Goal: Task Accomplishment & Management: Use online tool/utility

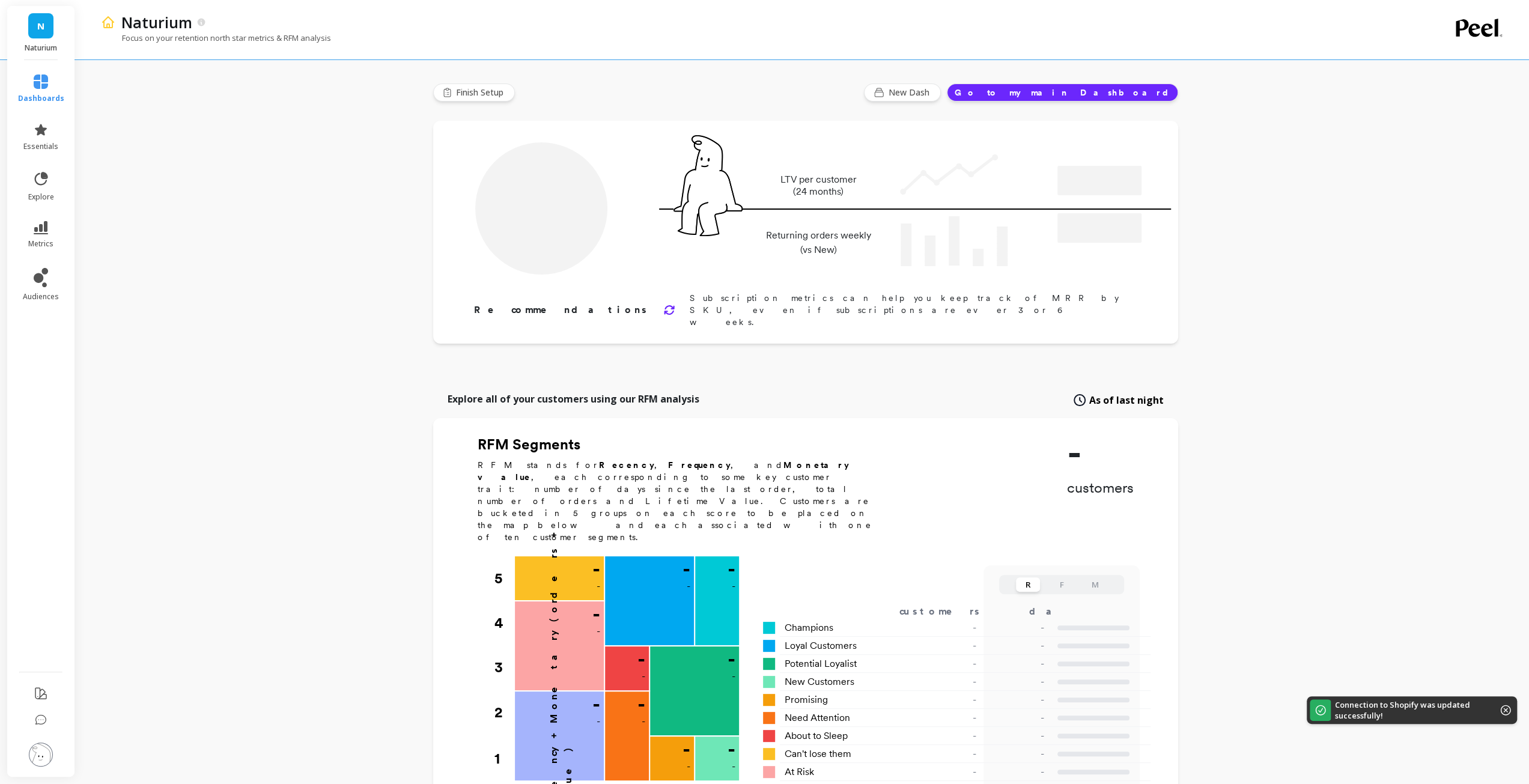
type input "Champions"
type input "53000"
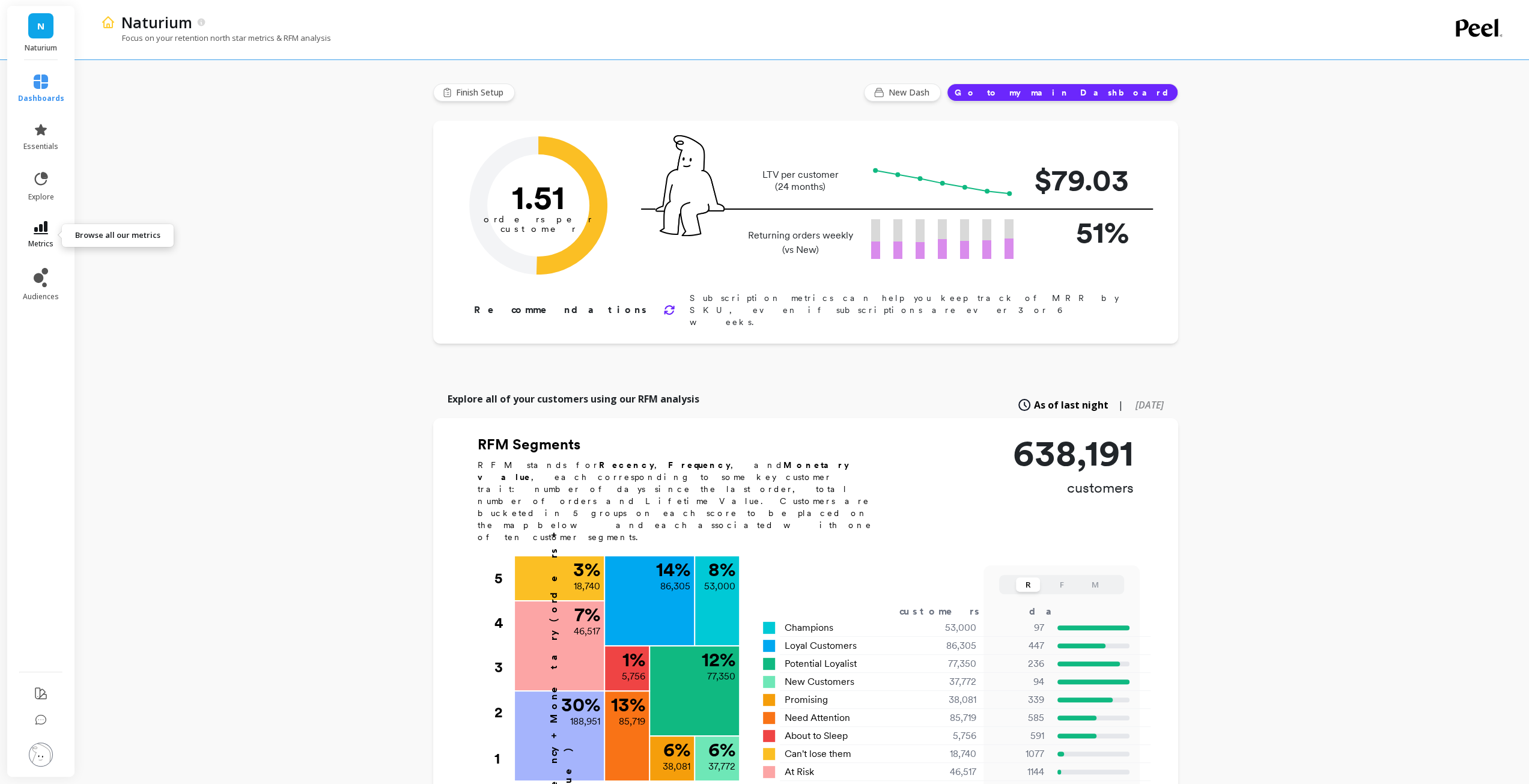
click at [44, 229] on icon at bounding box center [40, 228] width 14 height 13
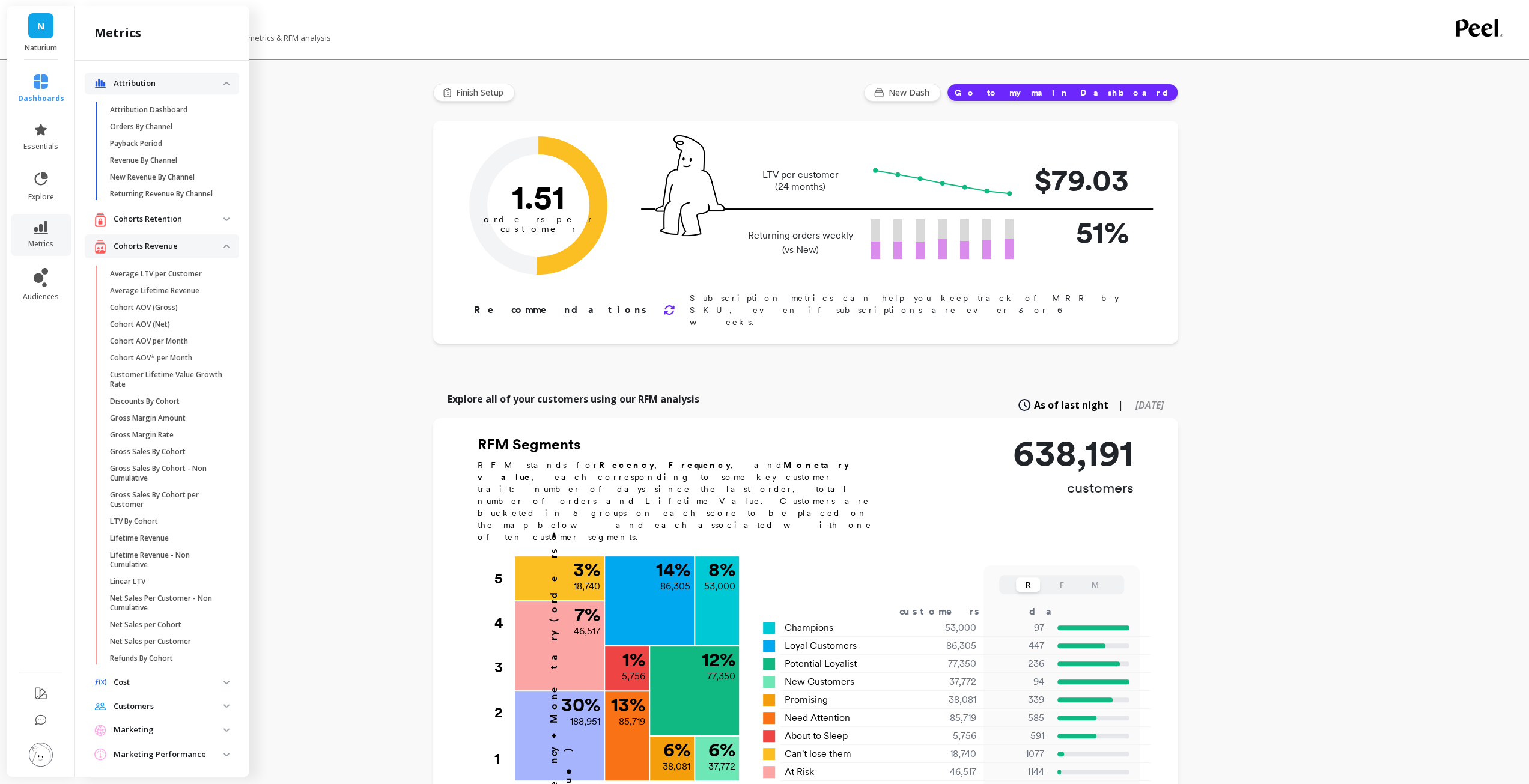
click at [283, 185] on div "Naturium Focus on your retention north star metrics & RFM analysis Finish Setup…" at bounding box center [805, 654] width 1448 height 1309
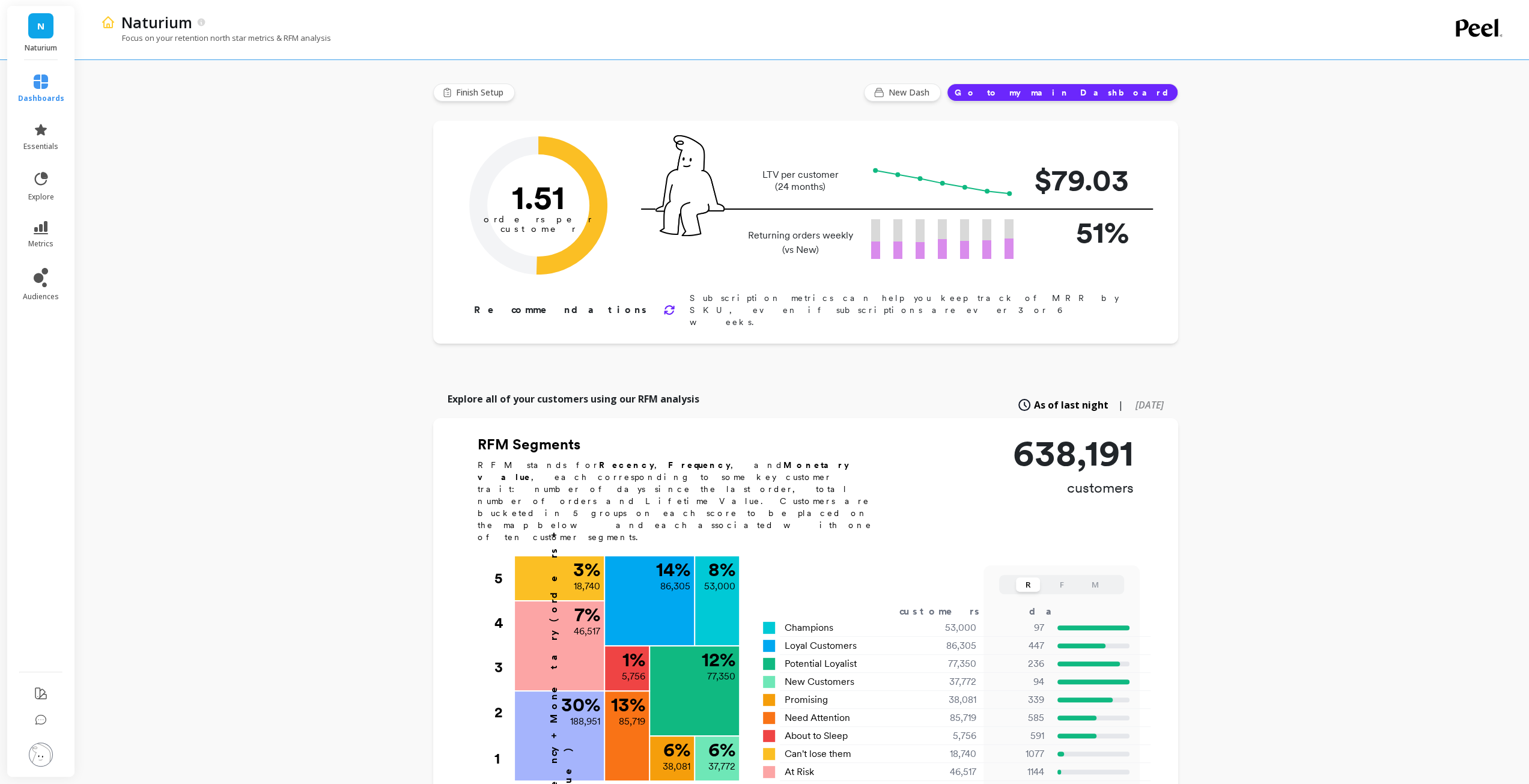
click at [221, 39] on p "Focus on your retention north star metrics & RFM analysis" at bounding box center [216, 37] width 230 height 11
click at [41, 191] on link "explore" at bounding box center [41, 186] width 46 height 31
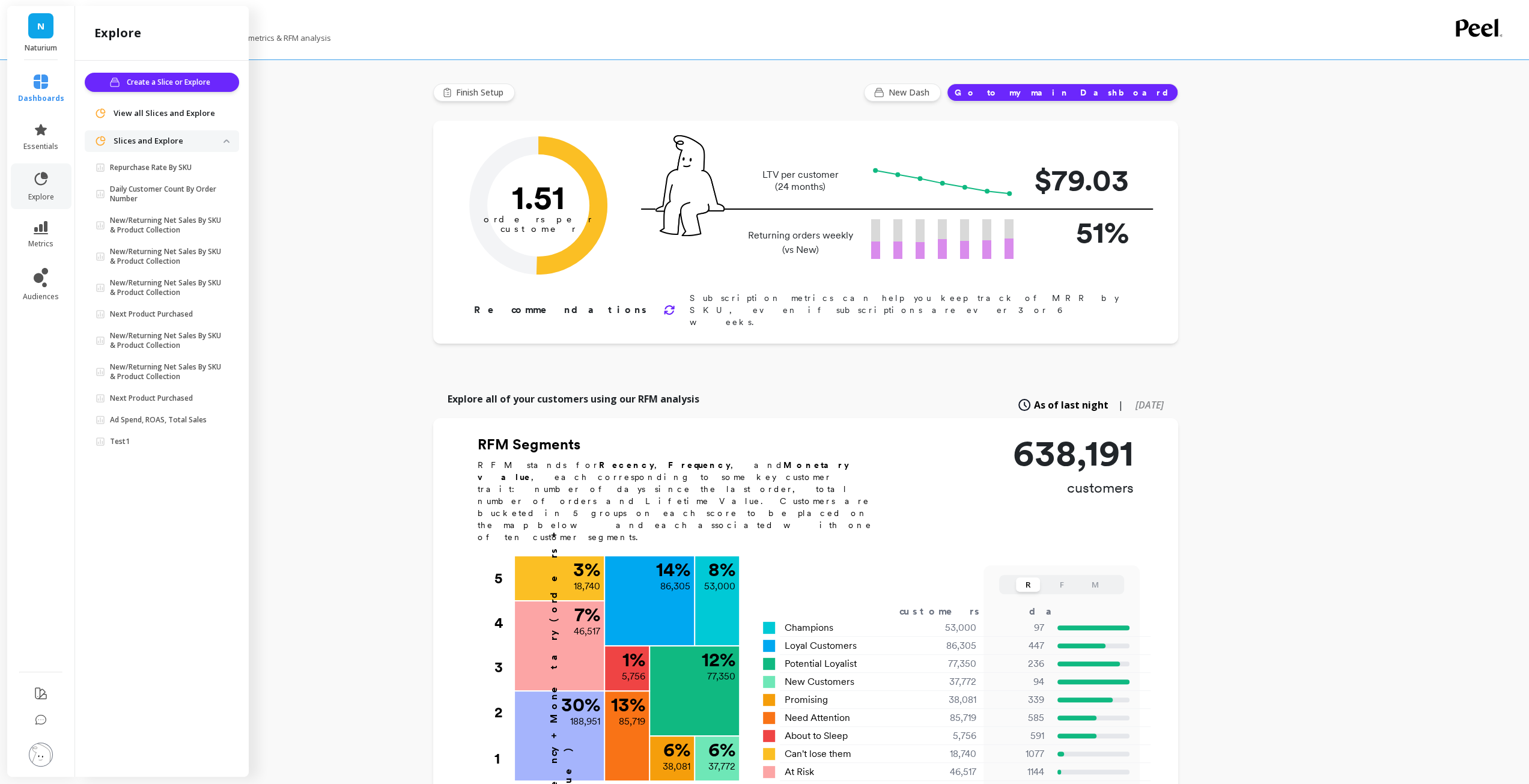
click at [44, 221] on li "metrics" at bounding box center [41, 235] width 61 height 42
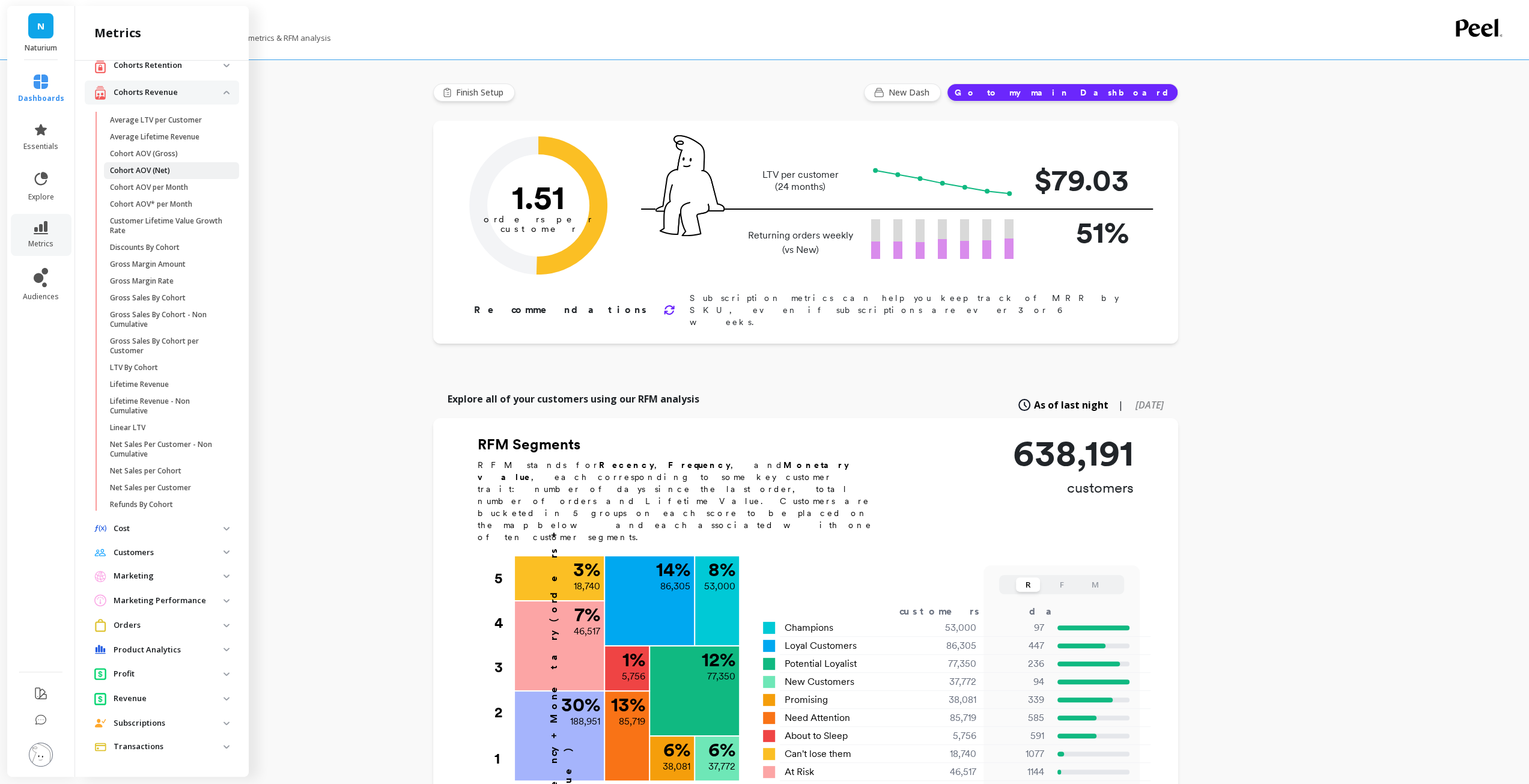
scroll to position [163, 0]
click at [139, 548] on p "Customers" at bounding box center [169, 552] width 110 height 12
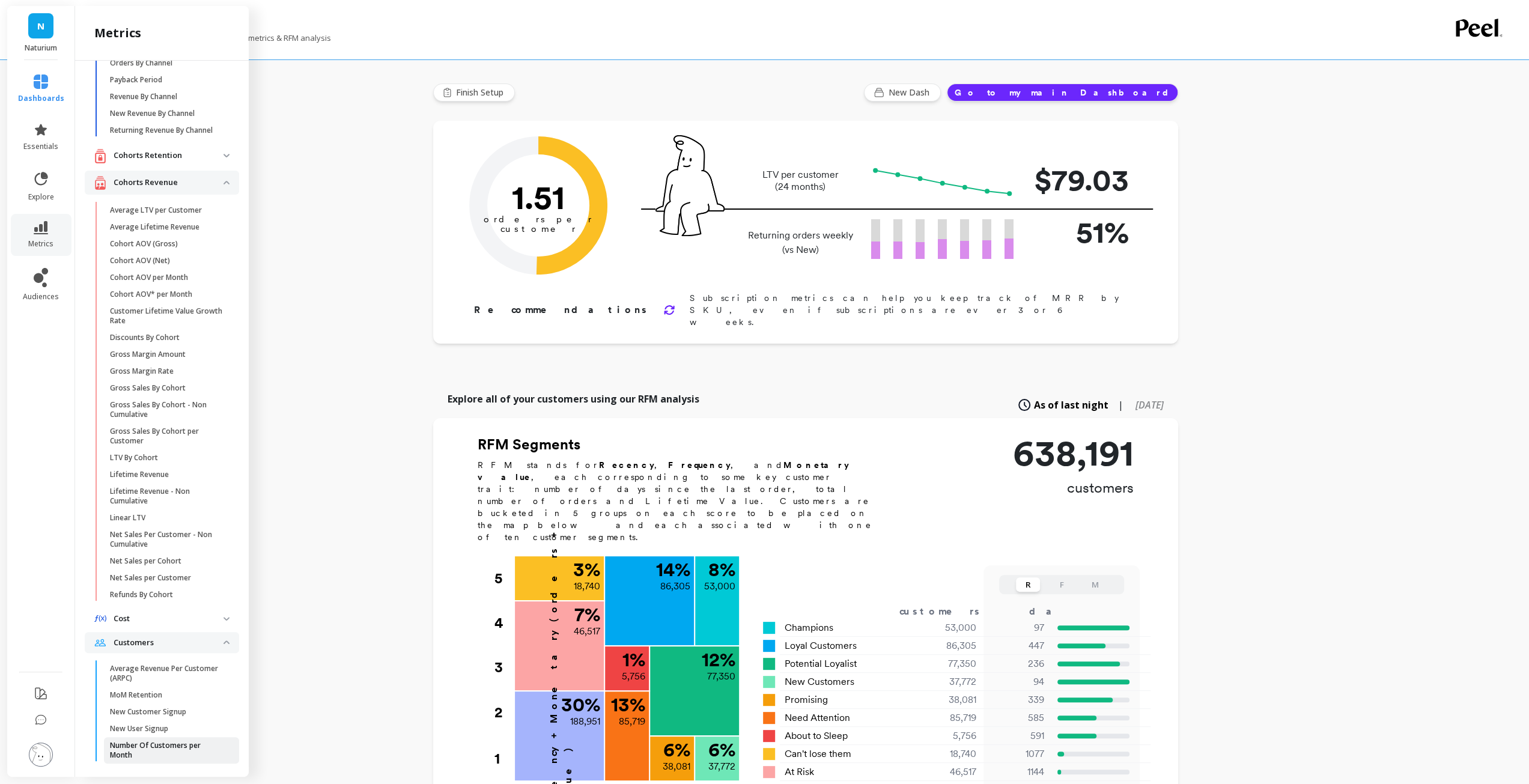
scroll to position [0, 0]
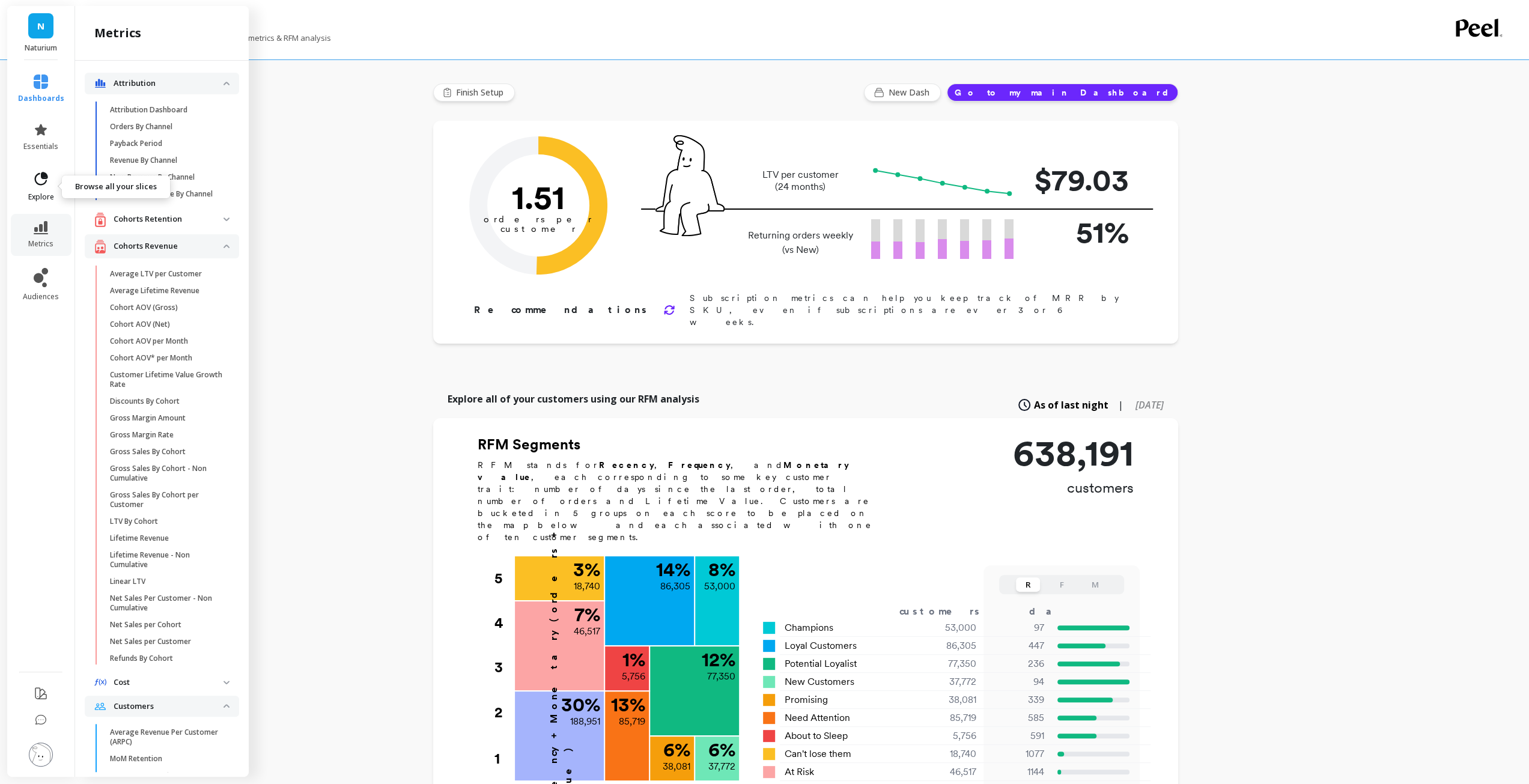
click at [47, 178] on icon at bounding box center [41, 178] width 13 height 13
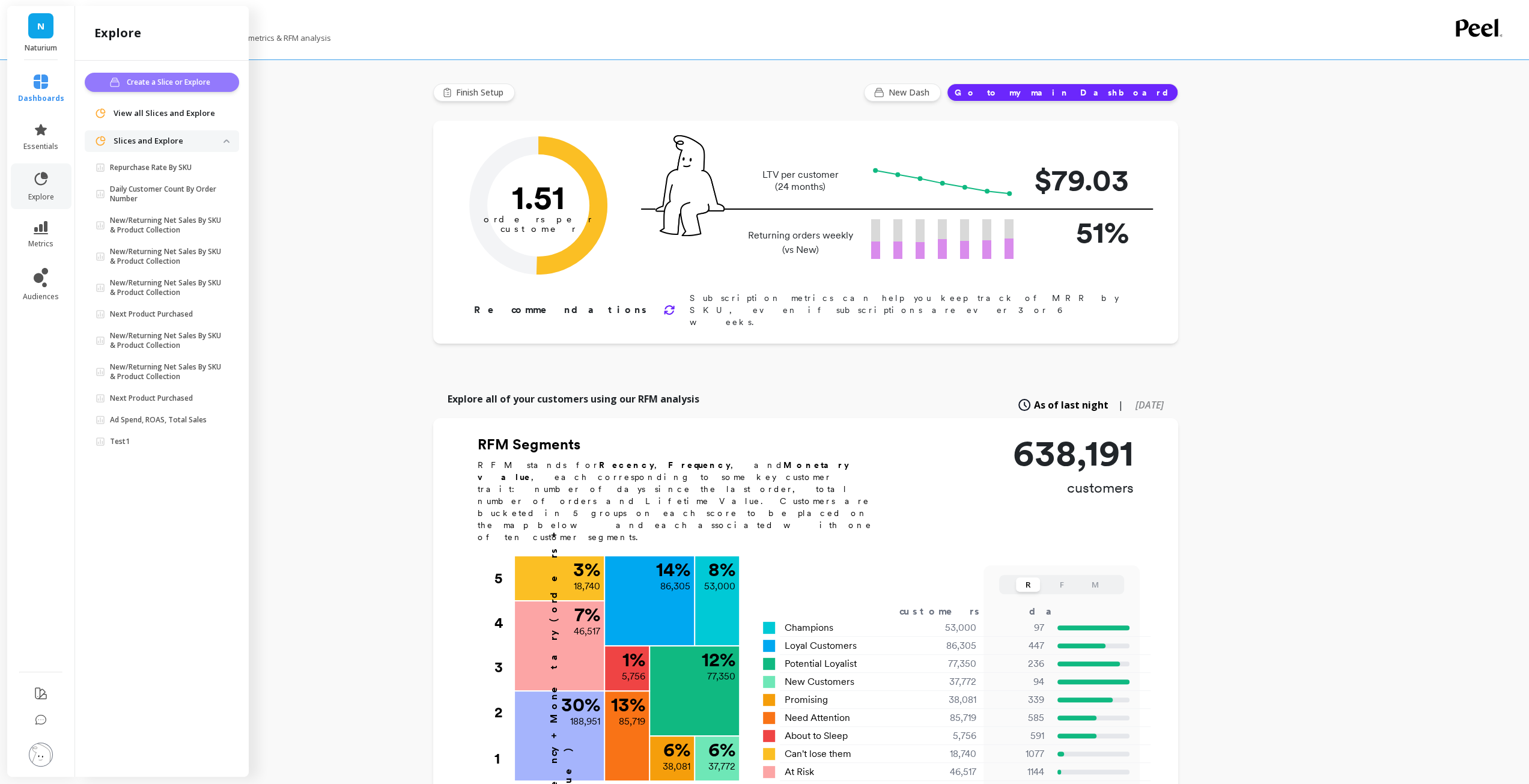
click at [158, 87] on span "Create a Slice or Explore" at bounding box center [170, 82] width 87 height 12
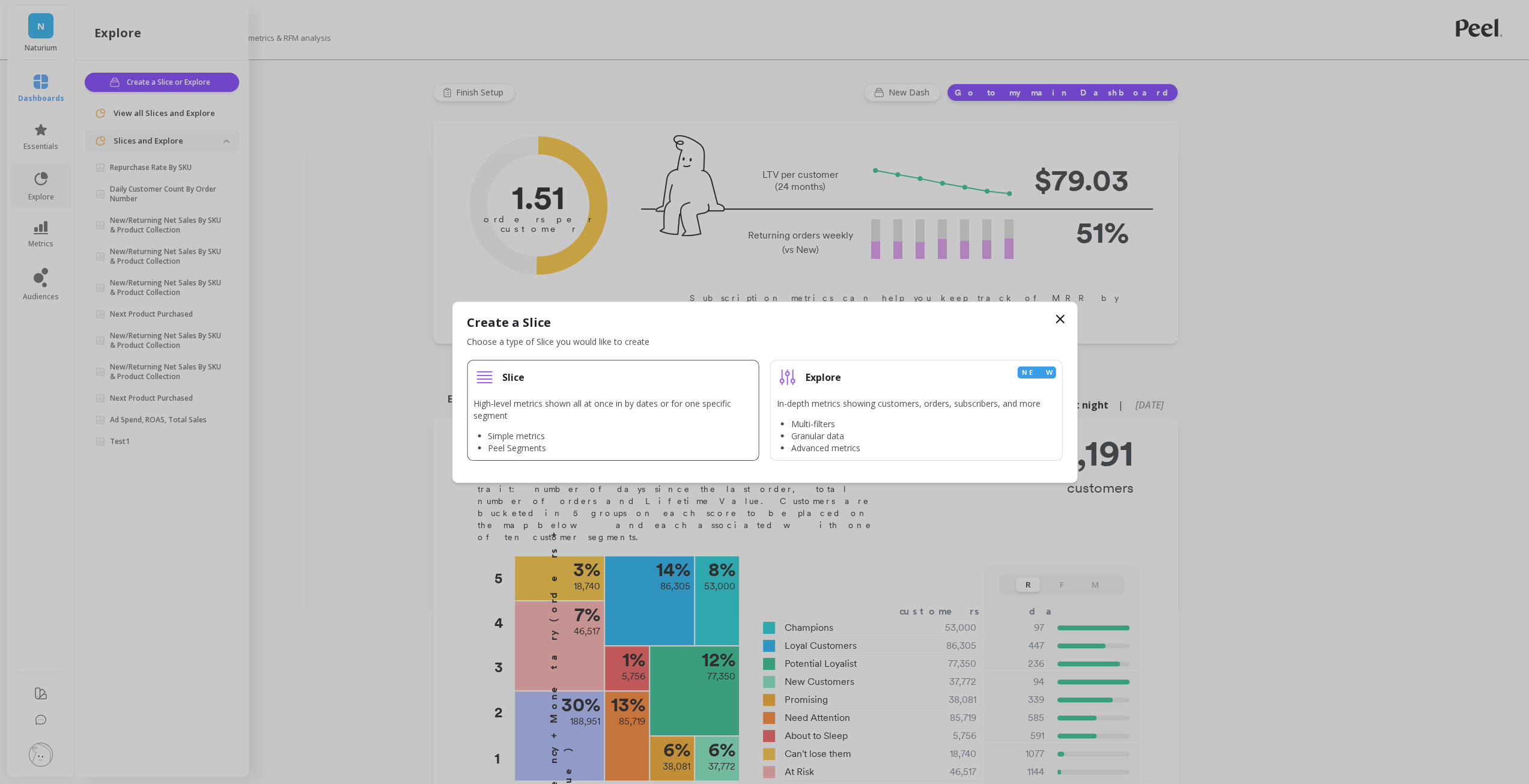
click at [563, 408] on p "High-level metrics shown all at once in by dates or for one specific segment" at bounding box center [612, 410] width 279 height 24
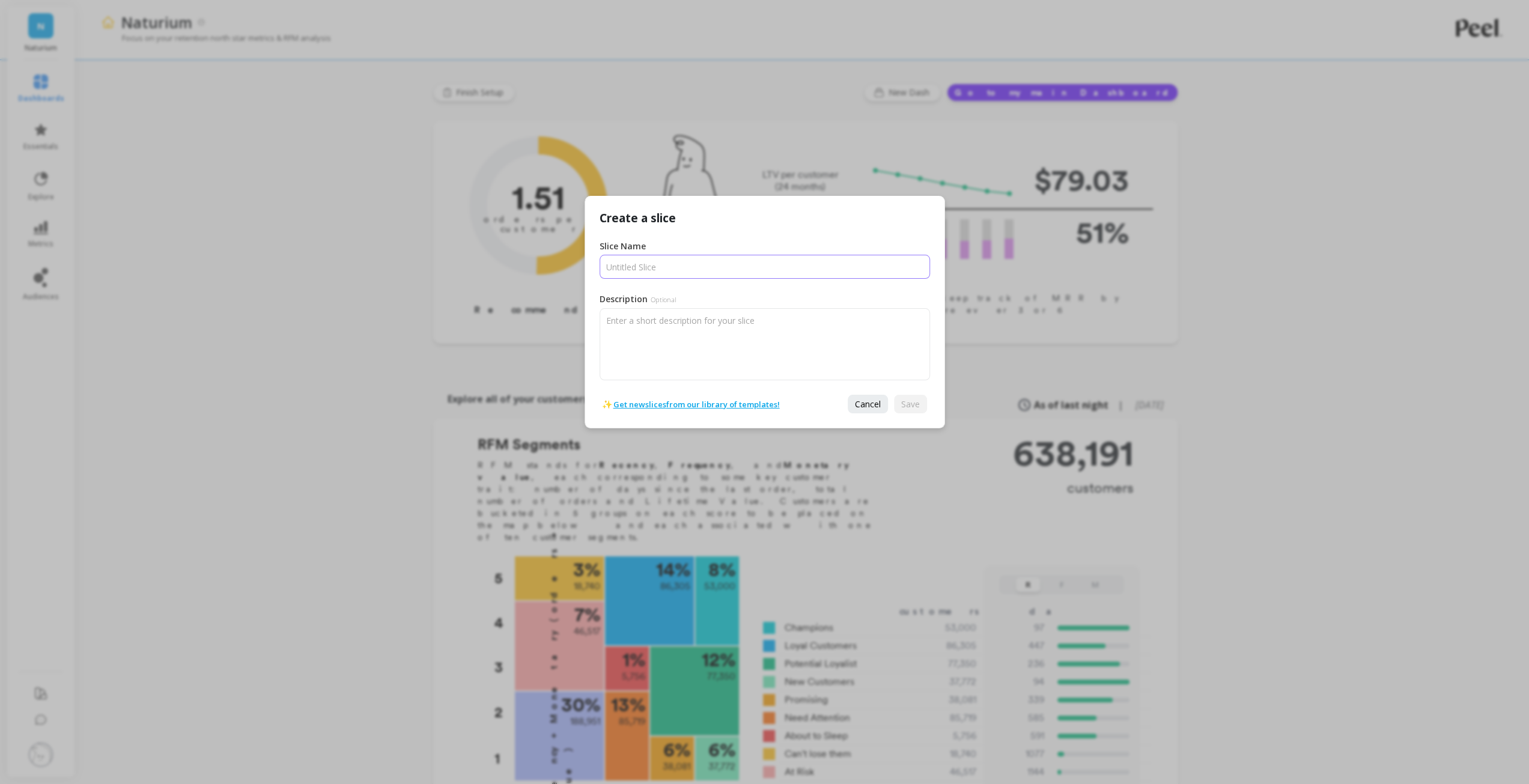
click at [660, 270] on input "Slice Name" at bounding box center [764, 267] width 330 height 24
type input "New Sessions"
click at [920, 405] on button "Save" at bounding box center [910, 404] width 33 height 19
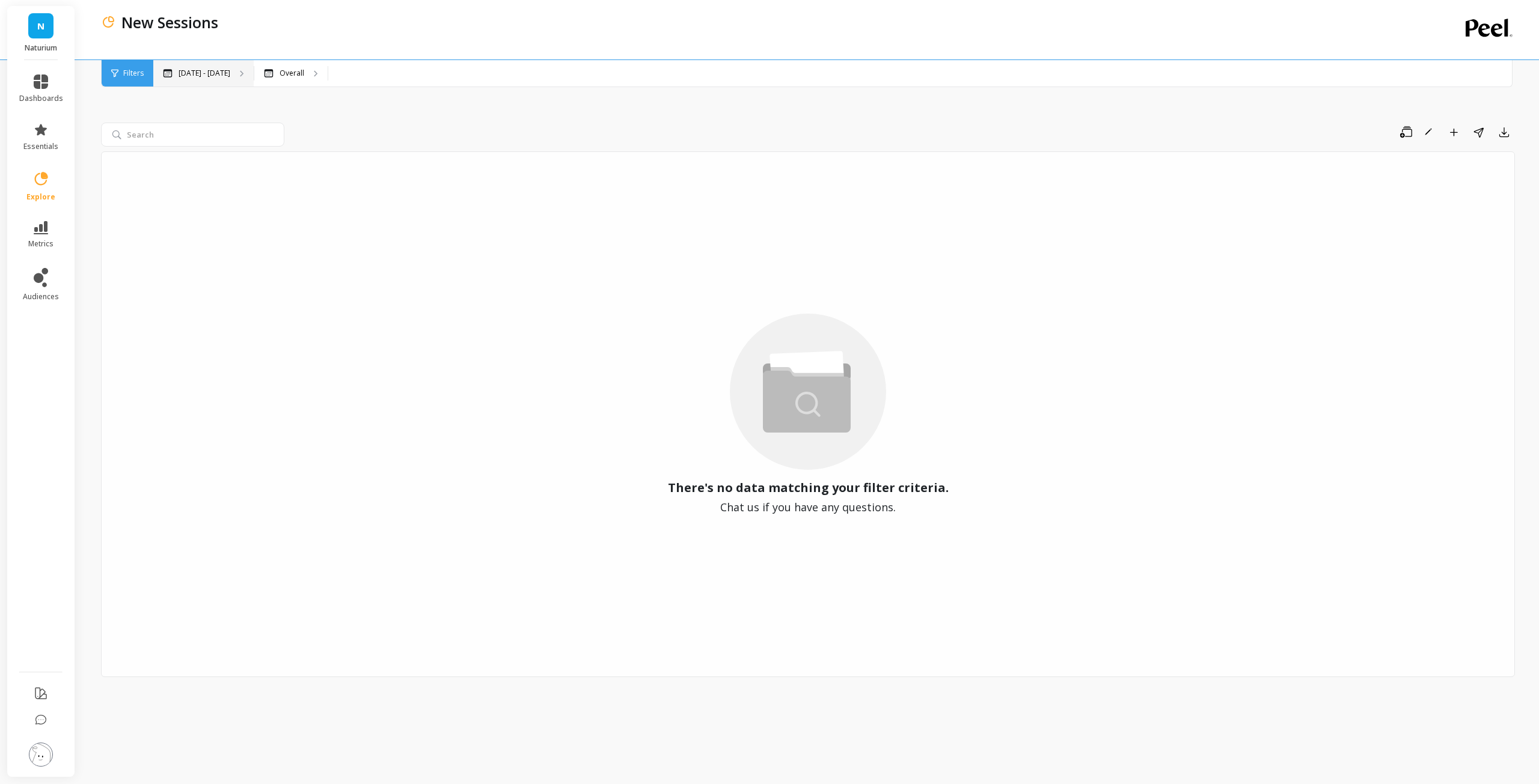
click at [199, 74] on p "Mar 1 - Aug 24" at bounding box center [204, 73] width 52 height 9
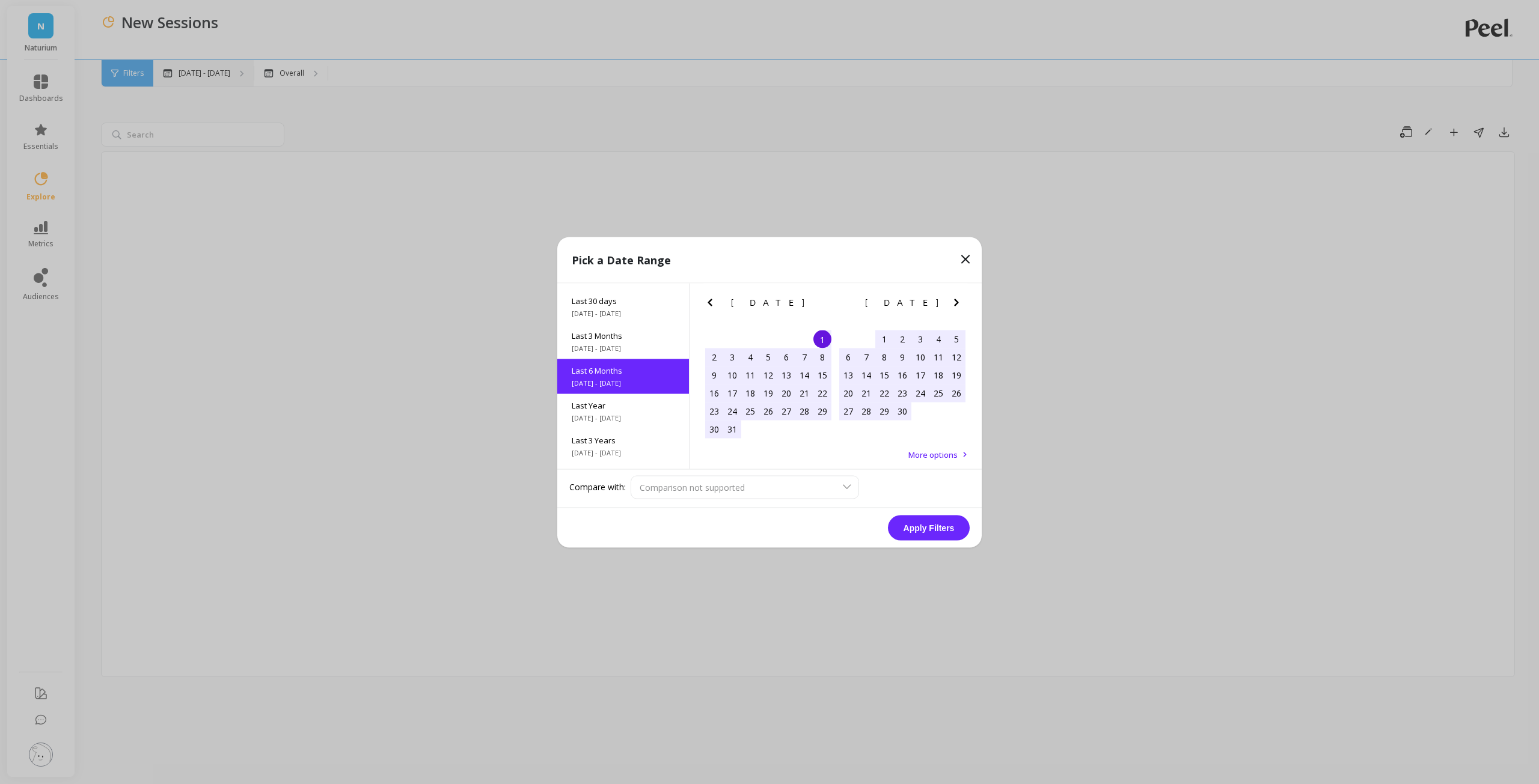
scroll to position [29, 0]
click at [949, 303] on div "April 2025" at bounding box center [902, 302] width 134 height 12
click at [955, 302] on icon "Next Month" at bounding box center [956, 302] width 14 height 14
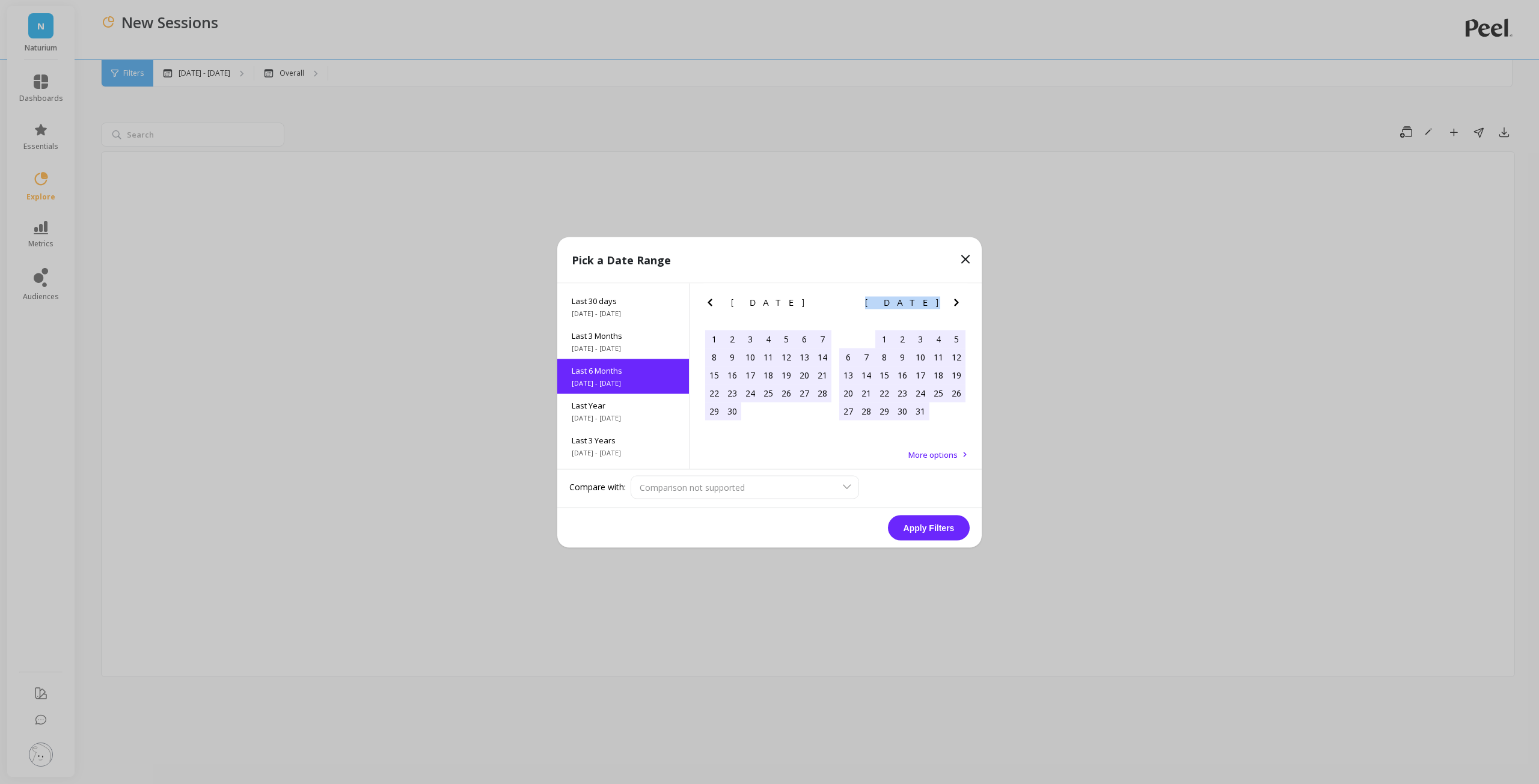
click at [955, 302] on icon "Next Month" at bounding box center [956, 302] width 14 height 14
click at [746, 338] on div "1" at bounding box center [750, 339] width 18 height 18
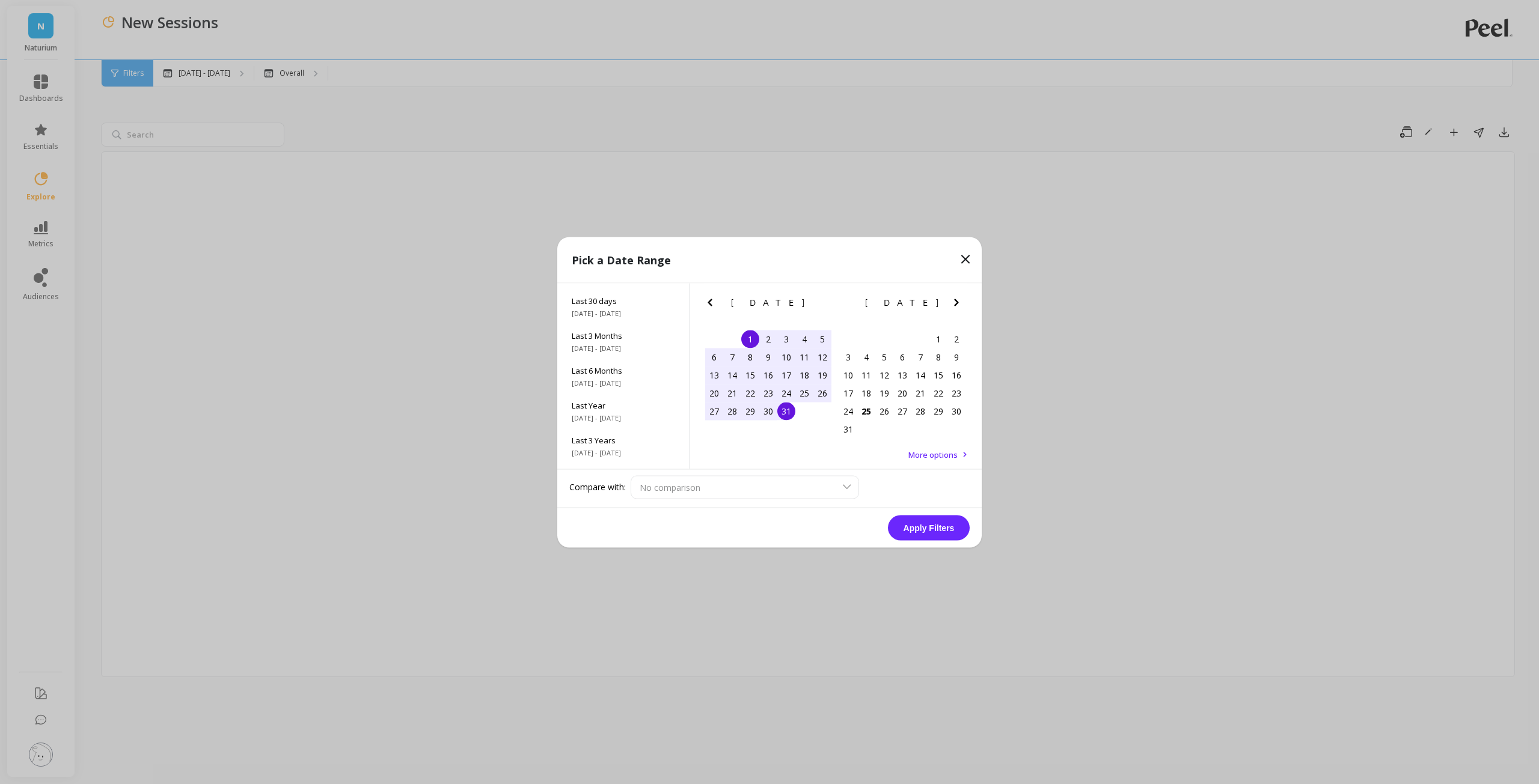
click at [784, 408] on div "31" at bounding box center [786, 410] width 18 height 18
click at [935, 529] on button "Apply Filters" at bounding box center [928, 527] width 81 height 25
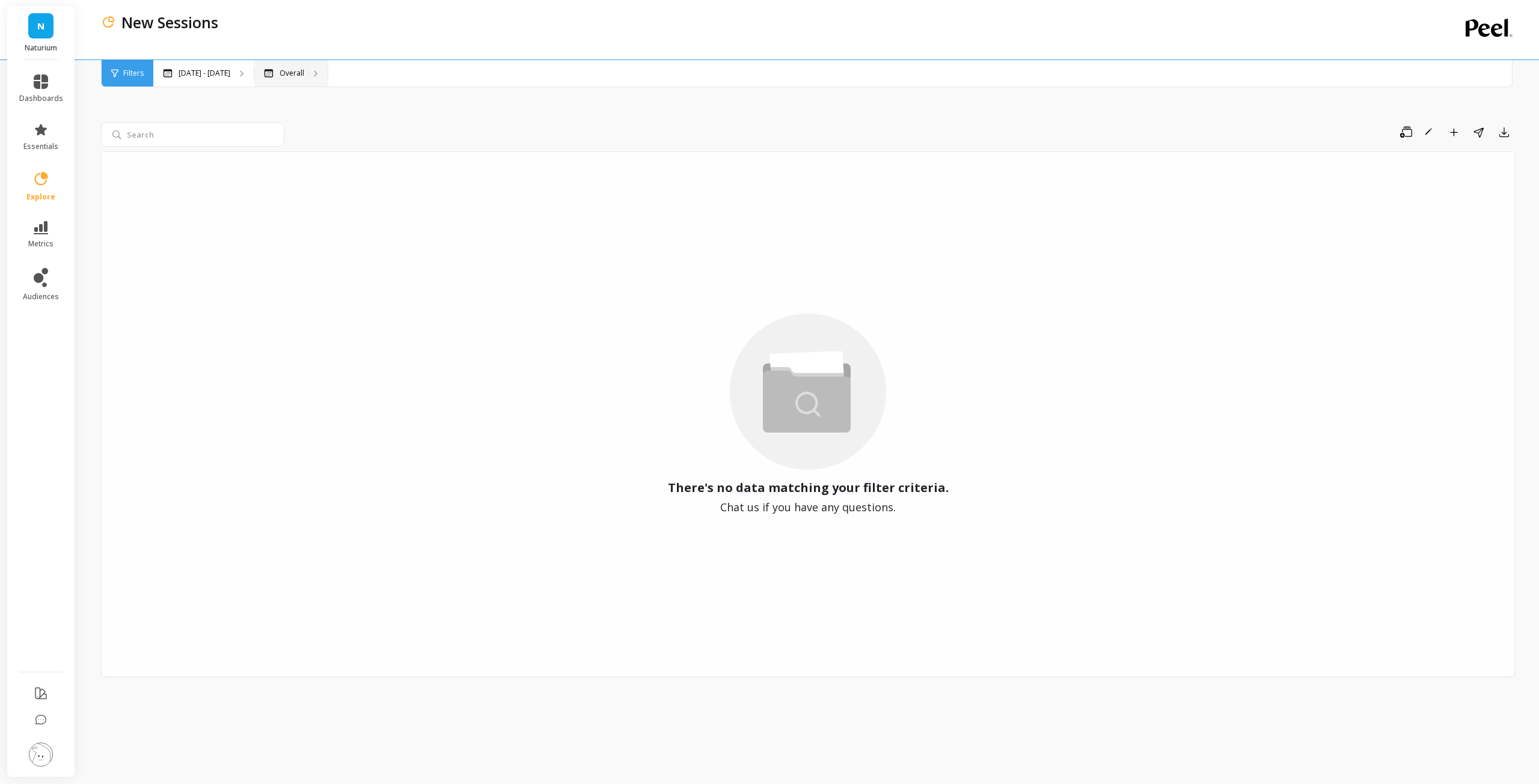
click at [279, 75] on p "Overall" at bounding box center [292, 73] width 25 height 9
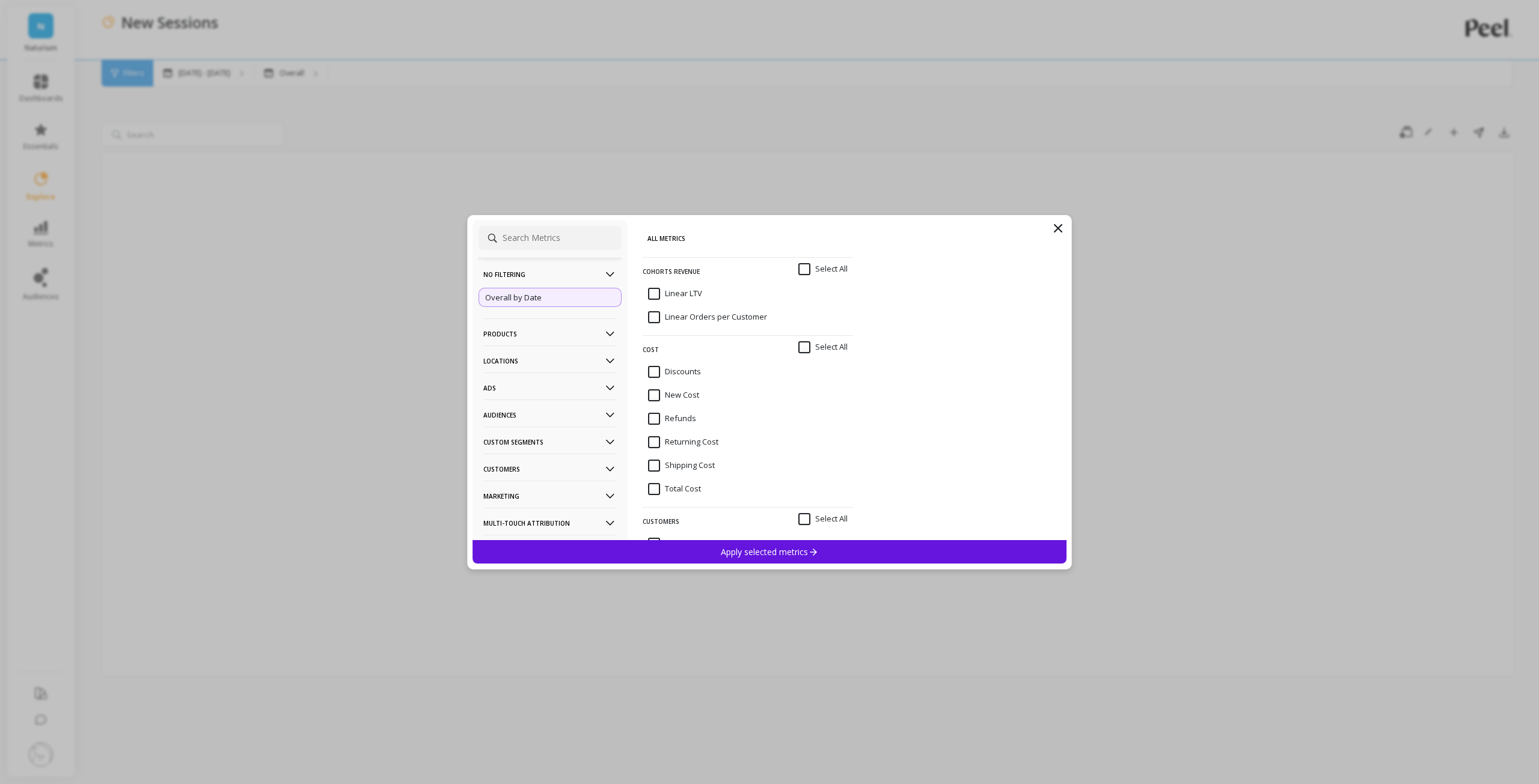
click at [514, 236] on input at bounding box center [550, 238] width 143 height 24
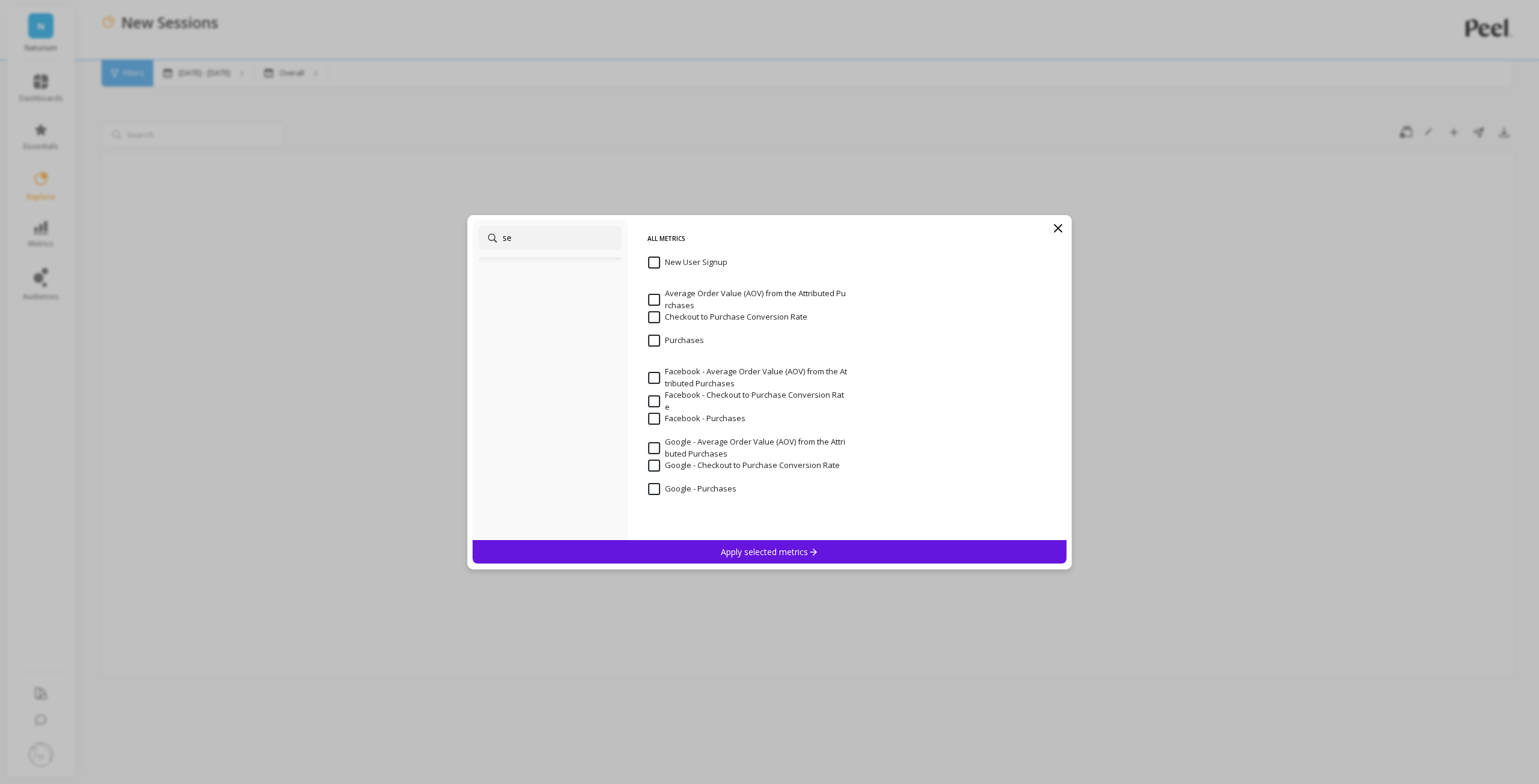
type input "s"
